Goal: Task Accomplishment & Management: Use online tool/utility

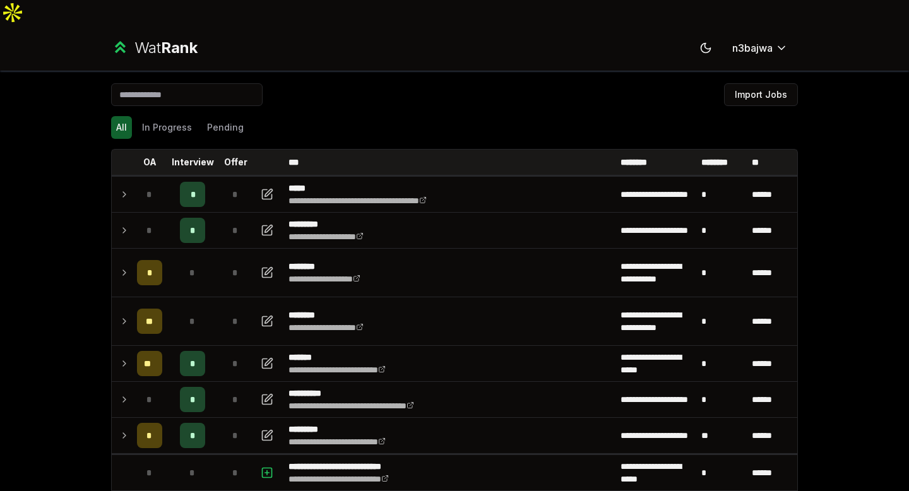
scroll to position [1361, 0]
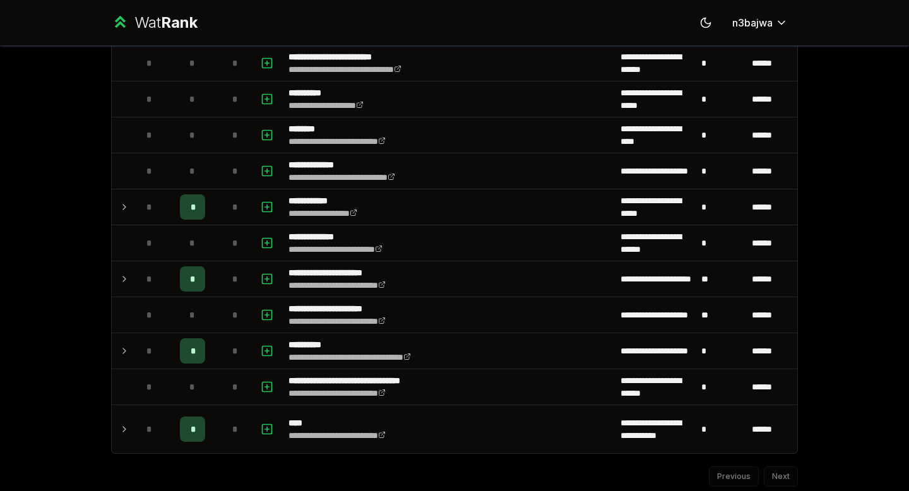
scroll to position [1323, 0]
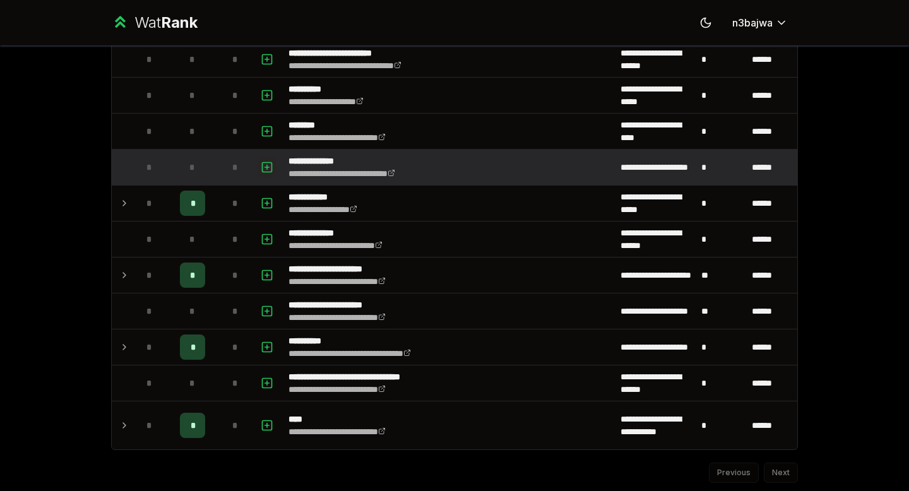
click at [269, 163] on icon "button" at bounding box center [267, 167] width 13 height 15
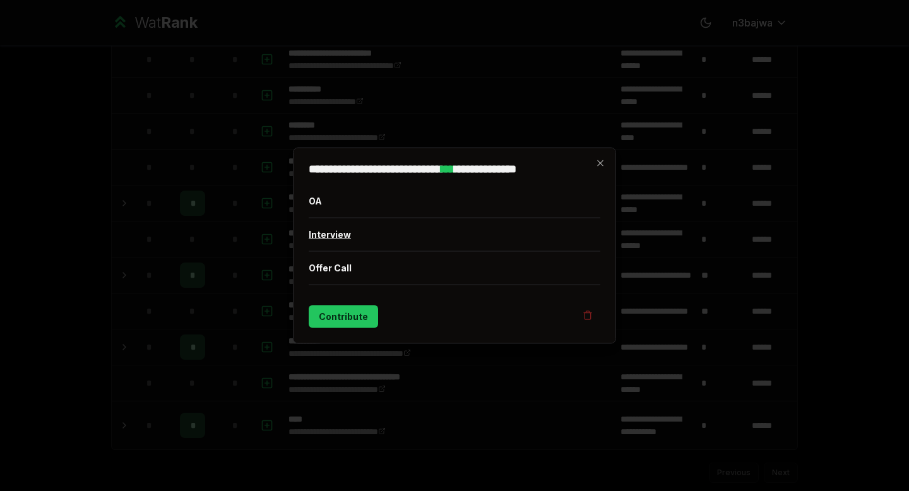
click at [327, 232] on button "Interview" at bounding box center [455, 234] width 292 height 33
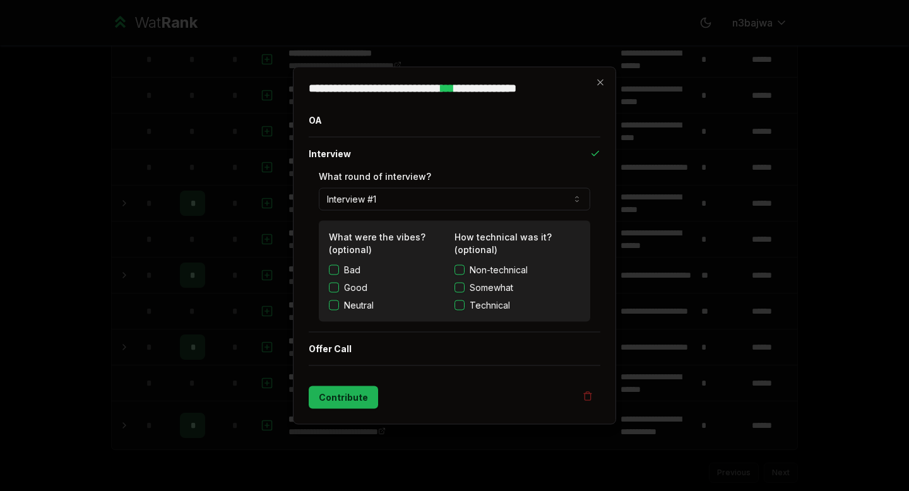
click at [343, 400] on button "Contribute" at bounding box center [343, 397] width 69 height 23
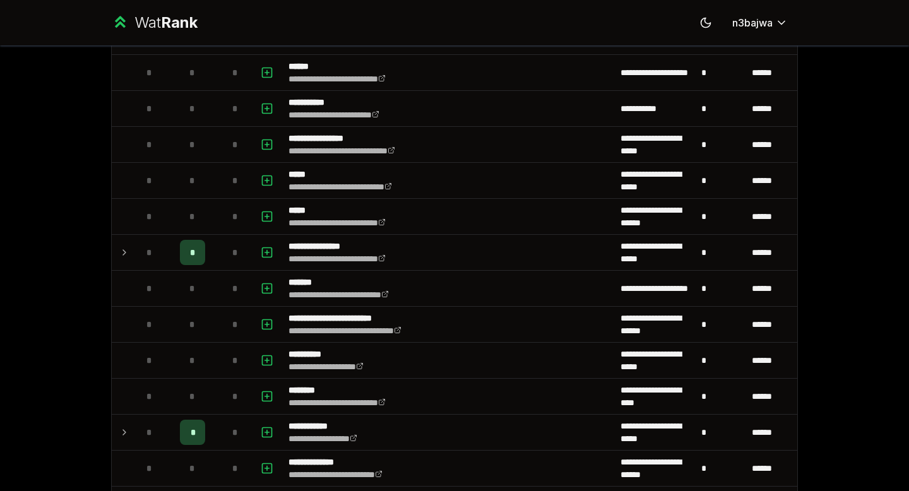
scroll to position [1106, 0]
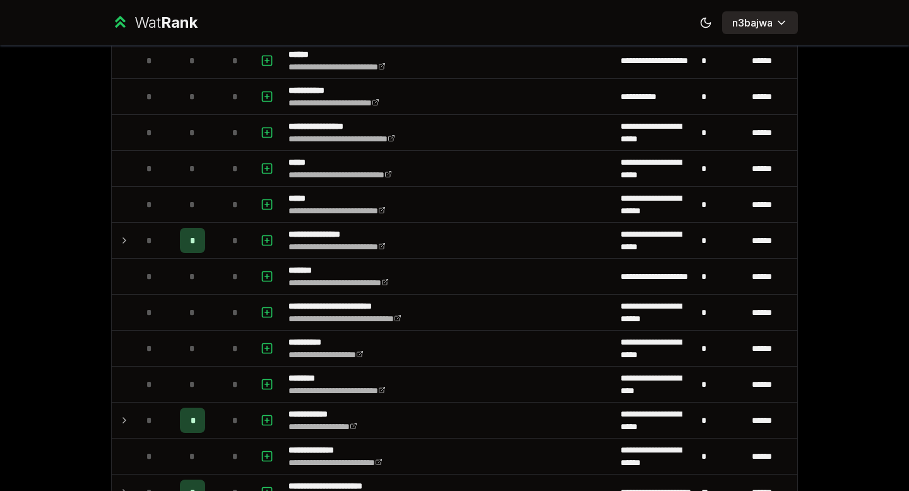
click at [771, 30] on html "**********" at bounding box center [454, 258] width 909 height 516
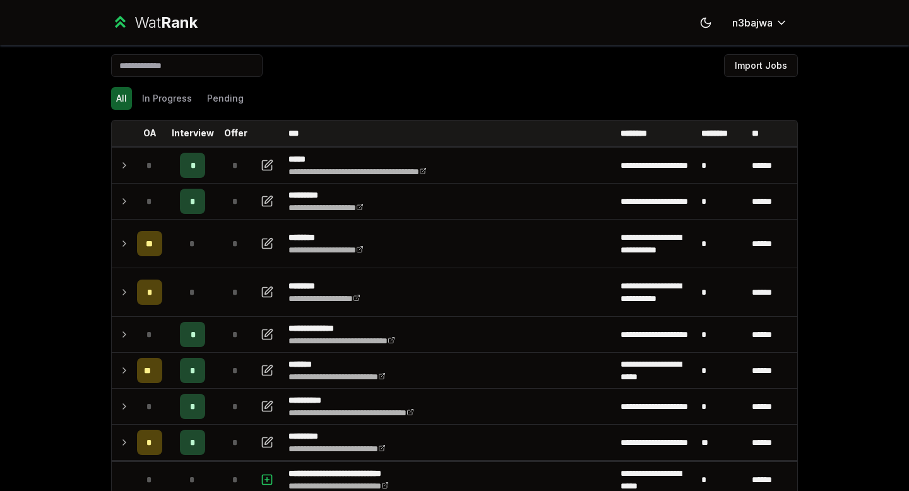
scroll to position [0, 0]
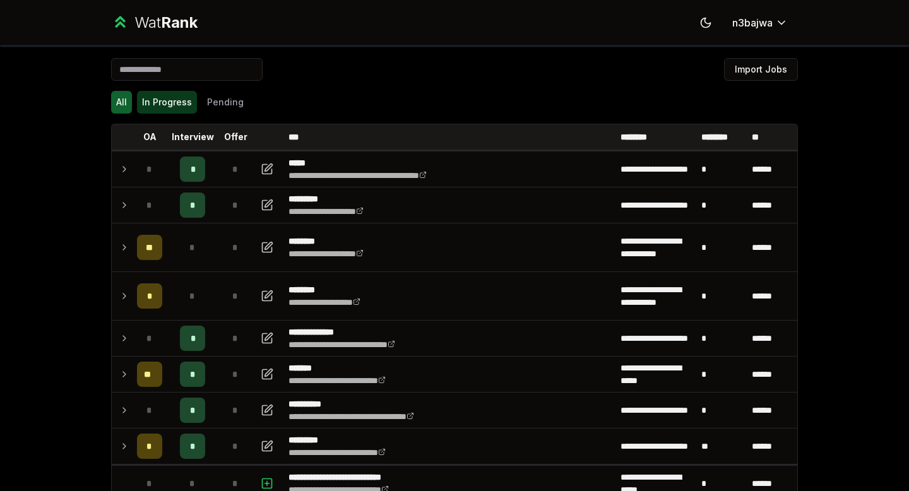
click at [186, 100] on button "In Progress" at bounding box center [167, 102] width 60 height 23
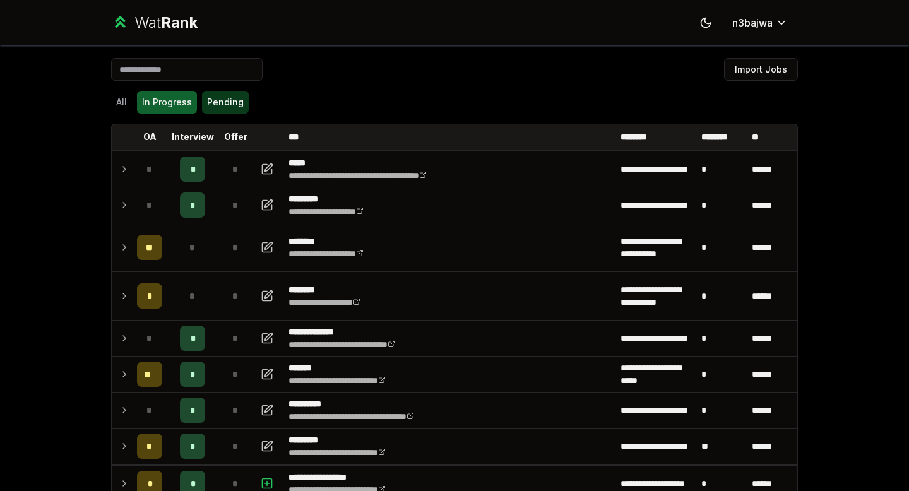
click at [227, 102] on button "Pending" at bounding box center [225, 102] width 47 height 23
